Goal: Navigation & Orientation: Find specific page/section

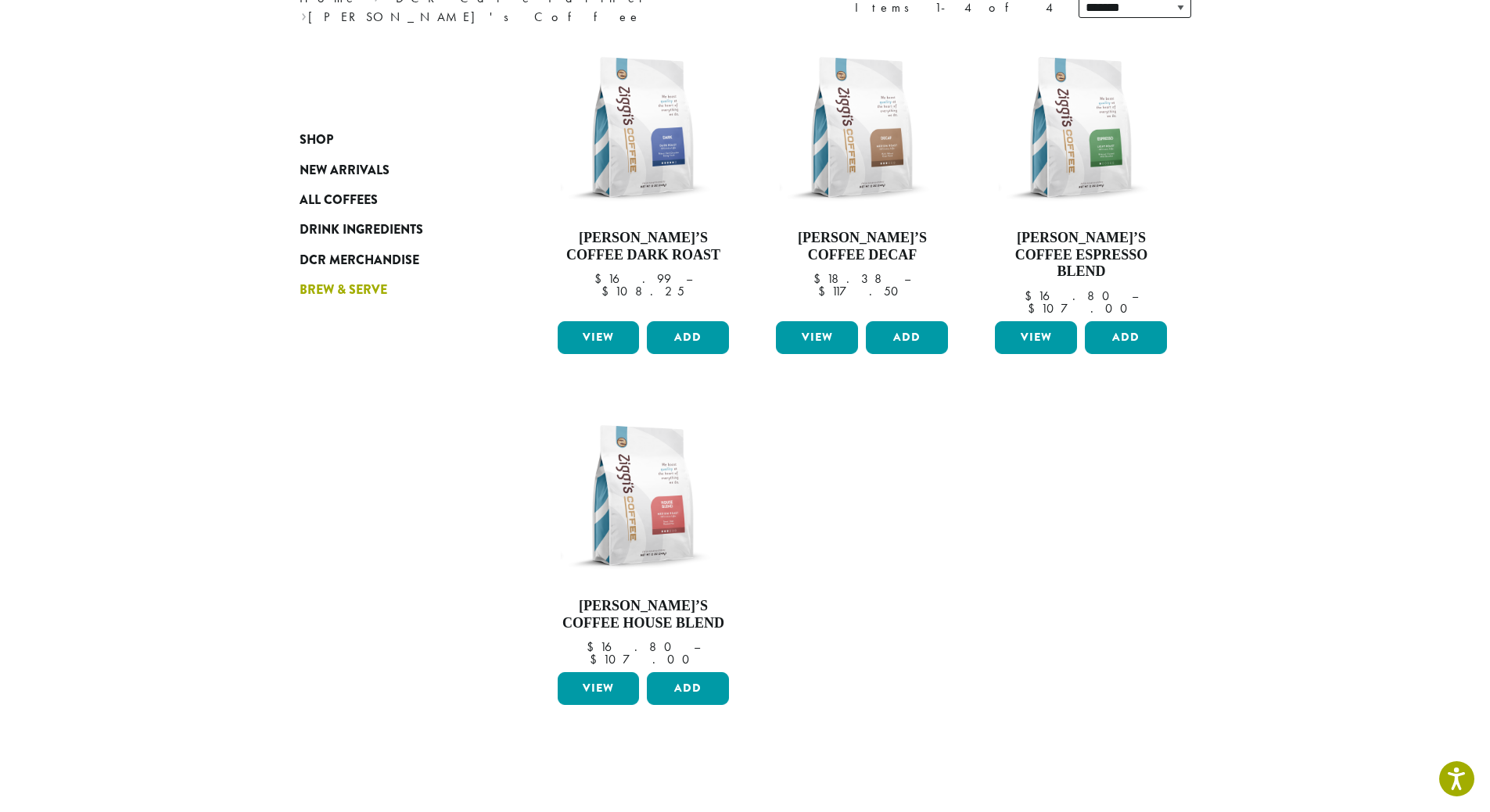
click at [357, 287] on span "Brew & Serve" at bounding box center [343, 290] width 87 height 20
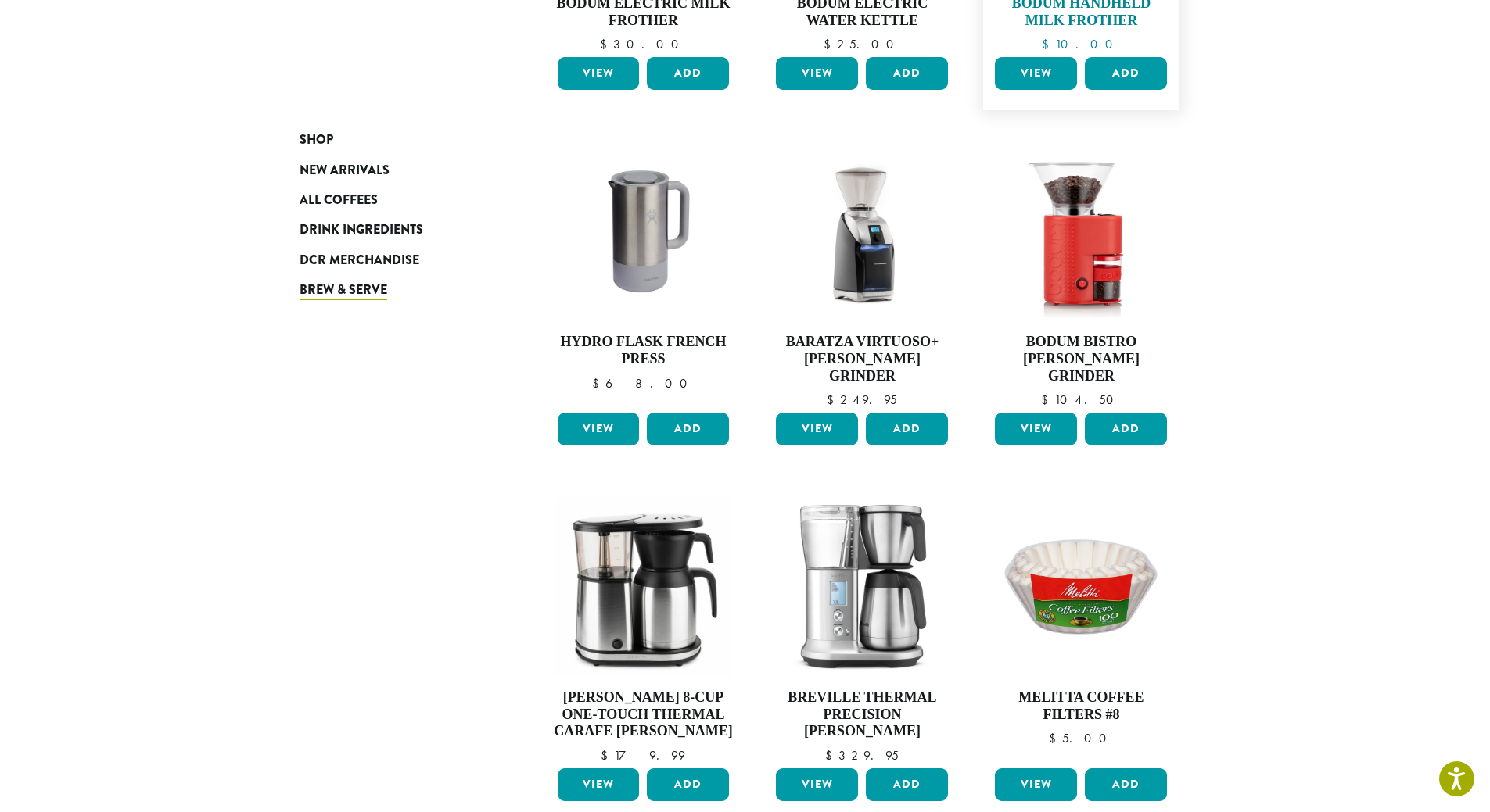
scroll to position [1016, 0]
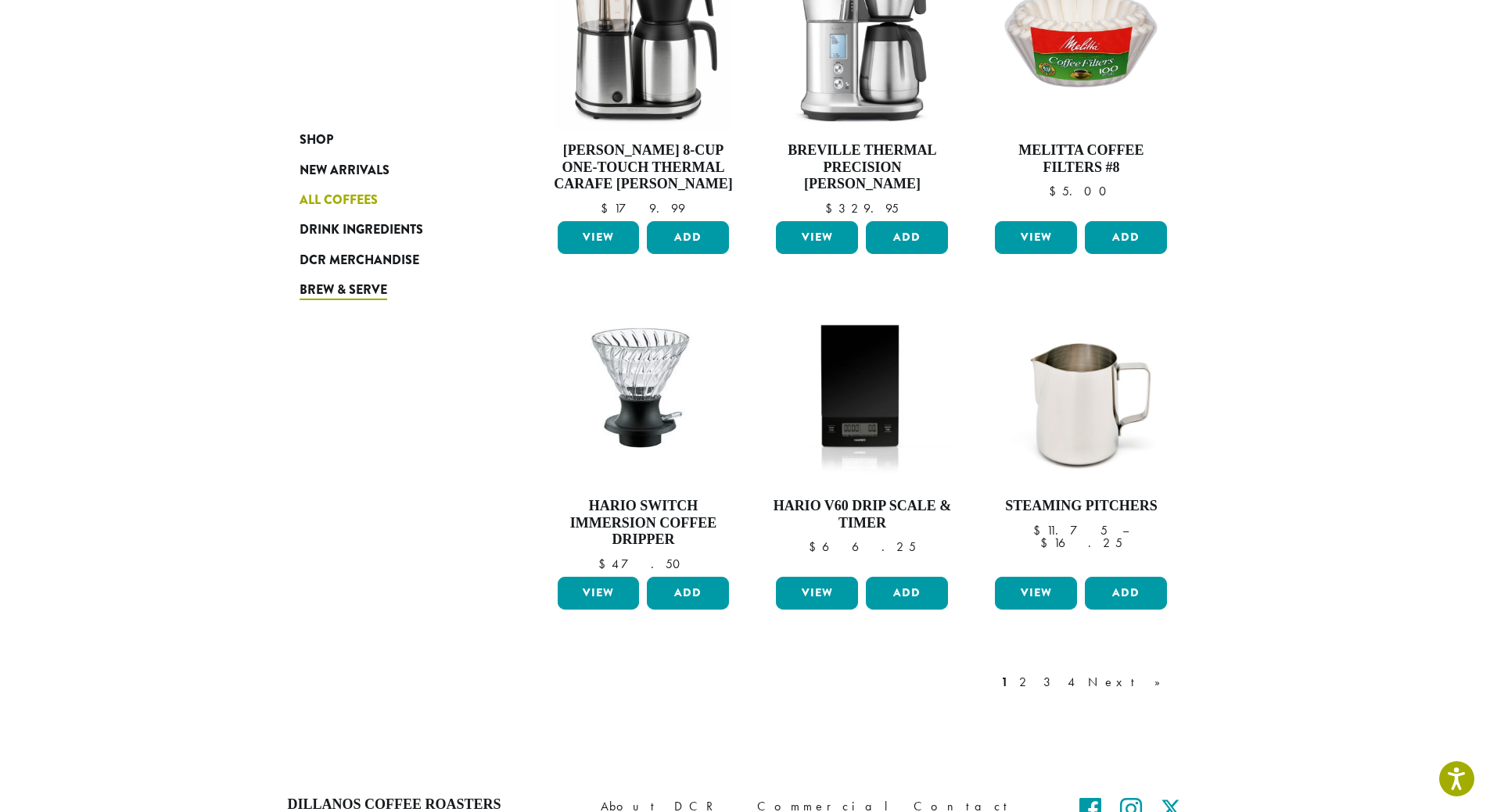
click at [340, 199] on span "All Coffees" at bounding box center [338, 200] width 78 height 20
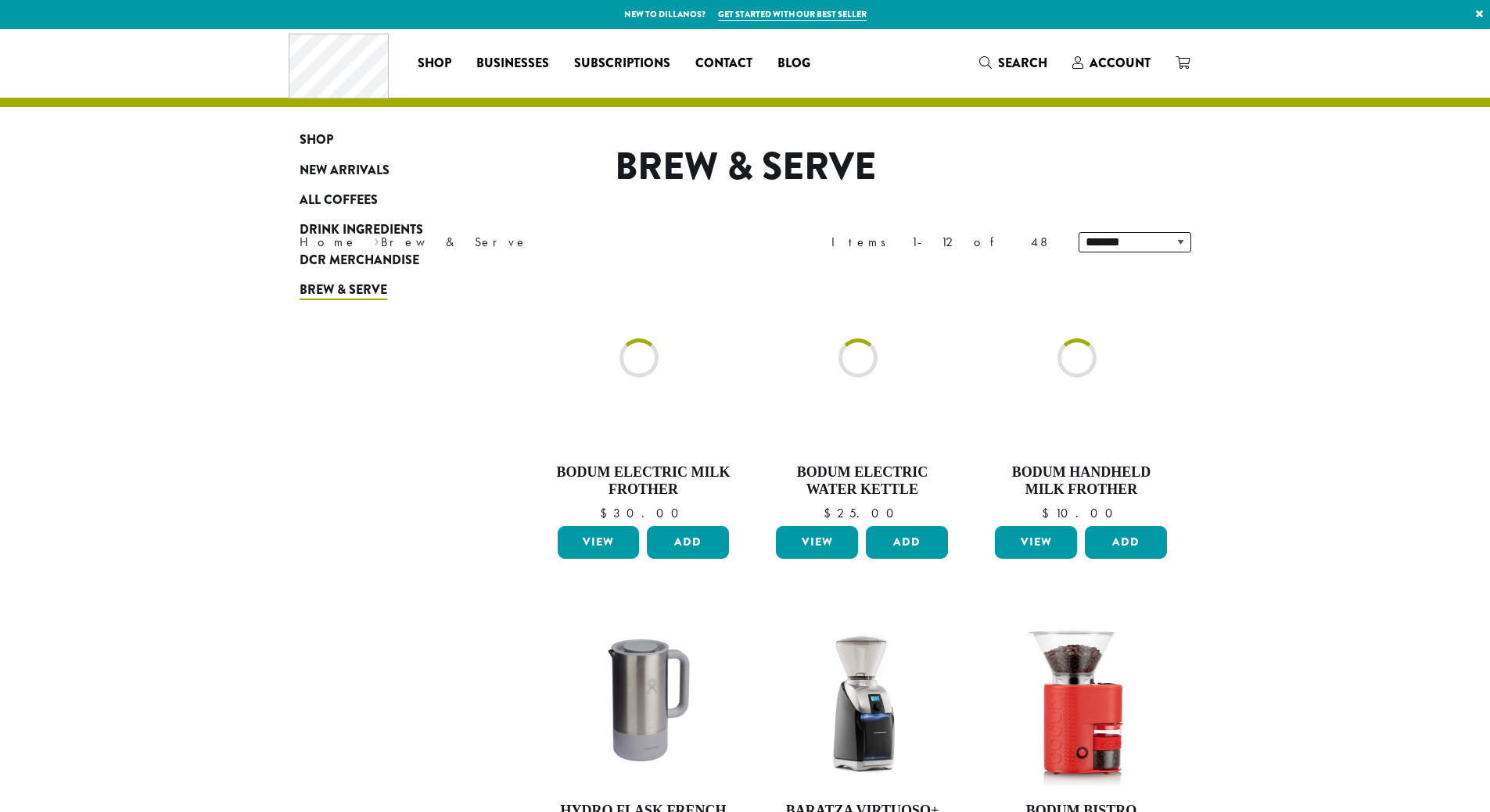
scroll to position [1016, 0]
